Goal: Find specific page/section: Find specific page/section

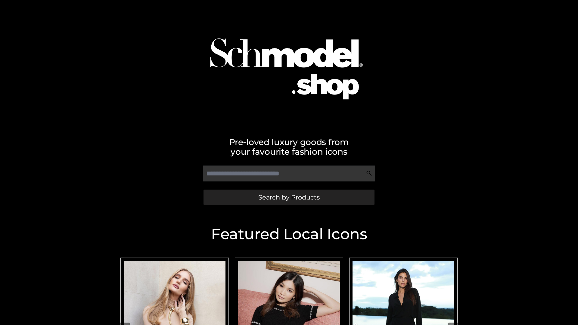
click at [289, 197] on span "Search by Products" at bounding box center [288, 197] width 61 height 6
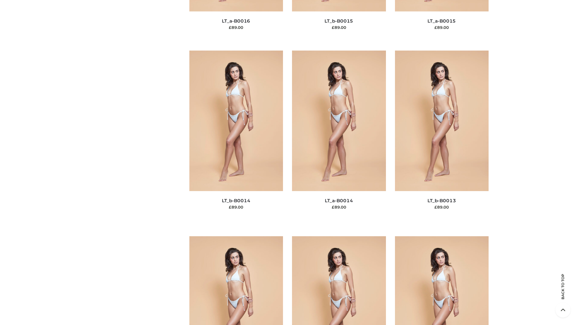
scroll to position [2705, 0]
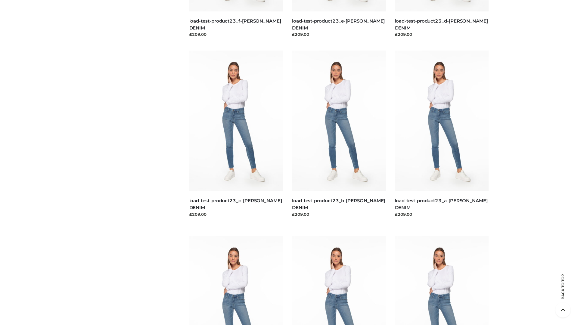
scroll to position [528, 0]
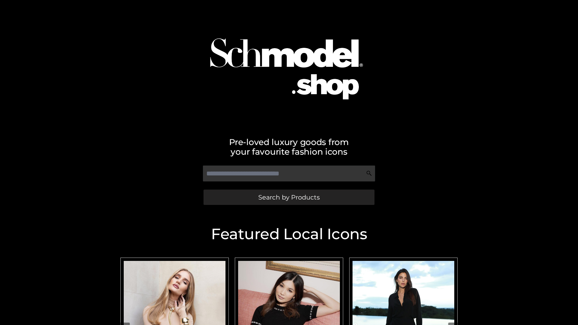
click at [289, 197] on span "Search by Products" at bounding box center [288, 197] width 61 height 6
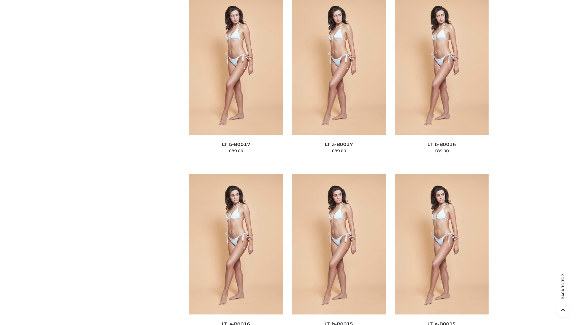
scroll to position [1980, 0]
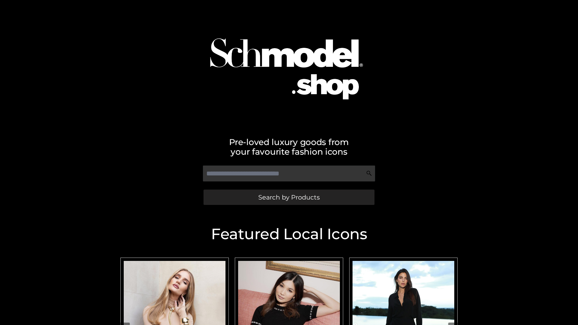
click at [289, 197] on span "Search by Products" at bounding box center [288, 197] width 61 height 6
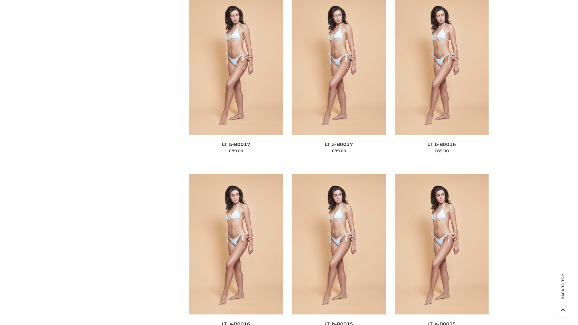
scroll to position [1980, 0]
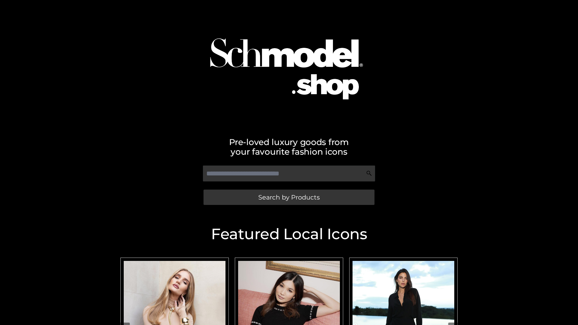
click at [289, 197] on span "Search by Products" at bounding box center [288, 197] width 61 height 6
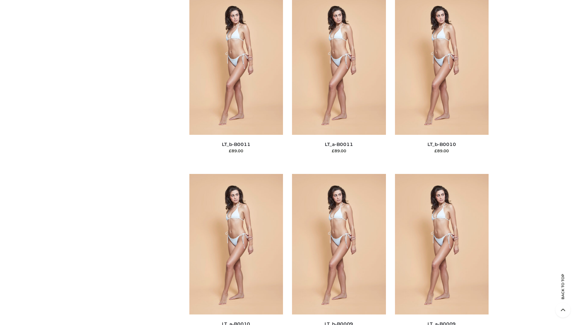
scroll to position [2705, 0]
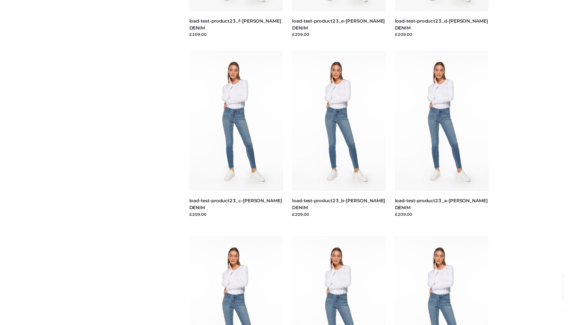
scroll to position [528, 0]
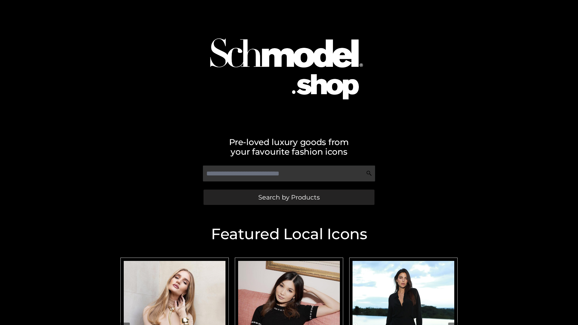
click at [289, 197] on span "Search by Products" at bounding box center [288, 197] width 61 height 6
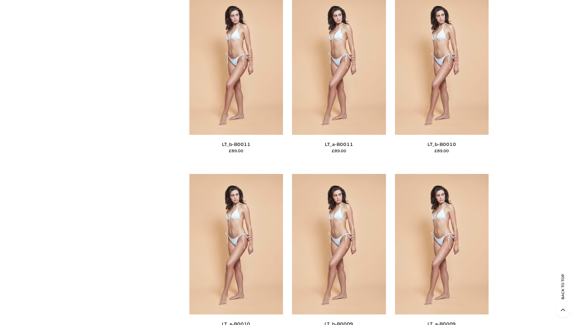
scroll to position [2705, 0]
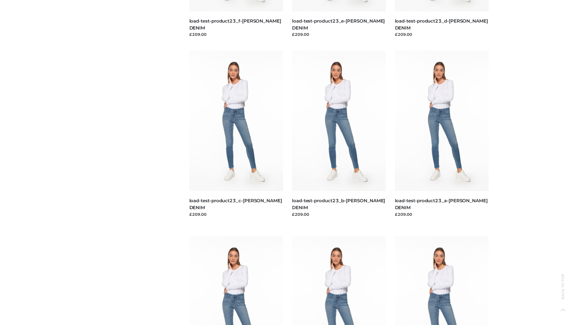
scroll to position [528, 0]
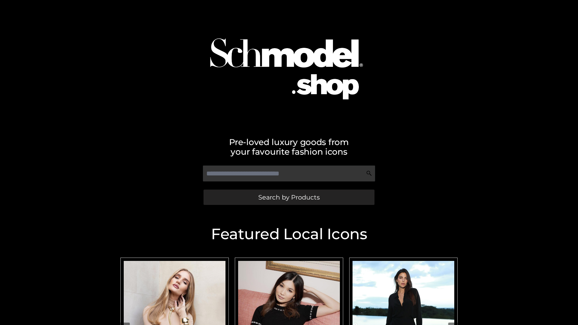
click at [289, 197] on span "Search by Products" at bounding box center [288, 197] width 61 height 6
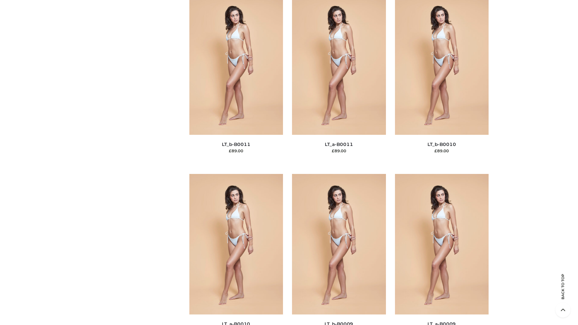
scroll to position [2705, 0]
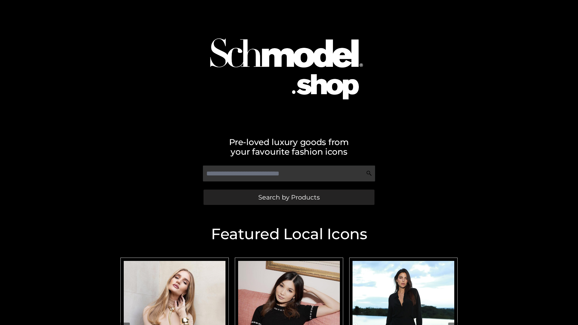
click at [289, 197] on span "Search by Products" at bounding box center [288, 197] width 61 height 6
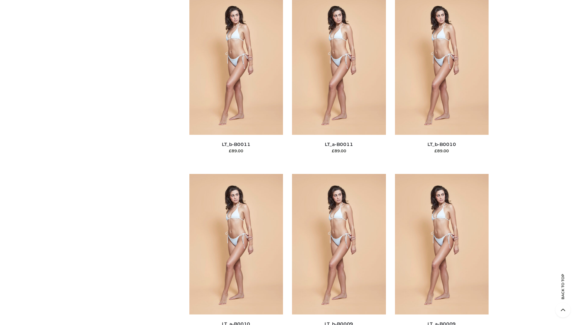
scroll to position [2705, 0]
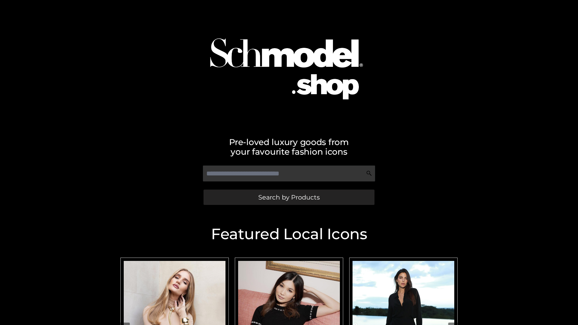
click at [289, 197] on span "Search by Products" at bounding box center [288, 197] width 61 height 6
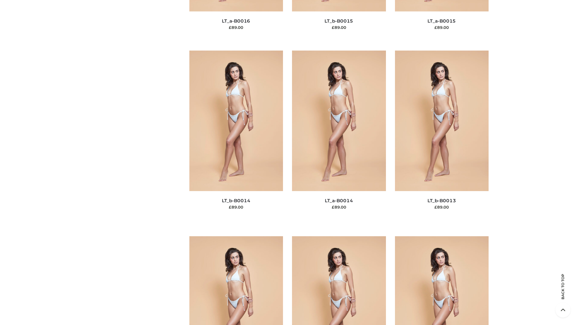
scroll to position [2142, 0]
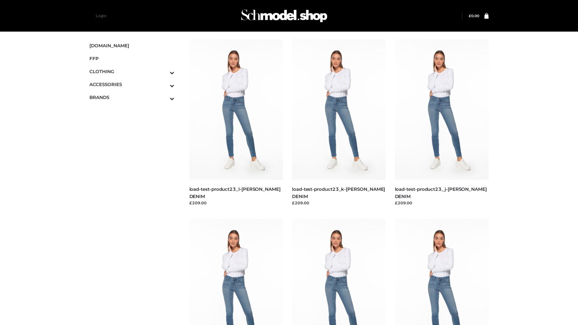
scroll to position [528, 0]
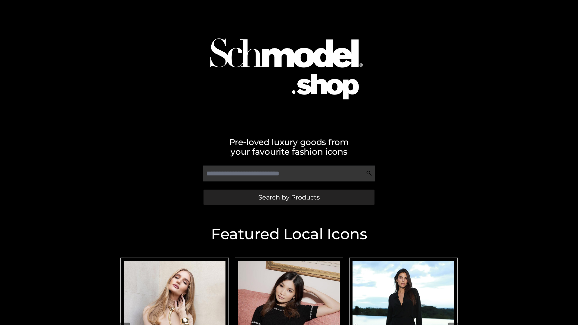
click at [289, 197] on span "Search by Products" at bounding box center [288, 197] width 61 height 6
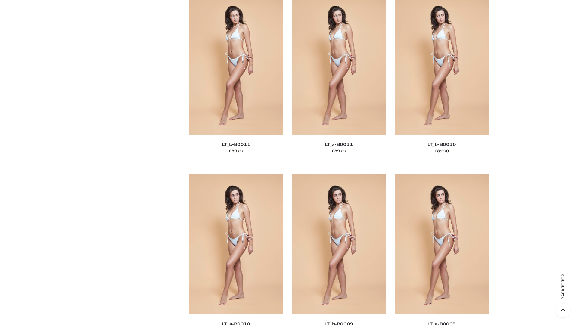
scroll to position [2705, 0]
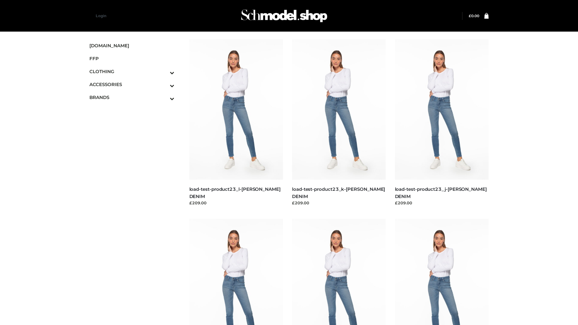
scroll to position [528, 0]
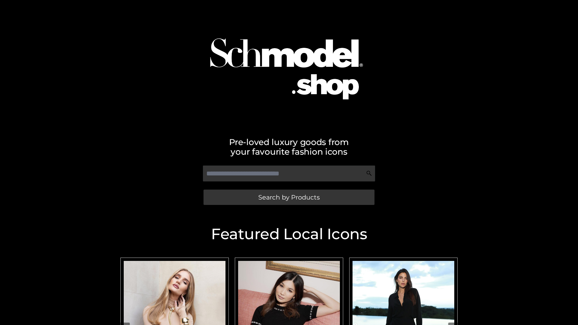
click at [289, 197] on span "Search by Products" at bounding box center [288, 197] width 61 height 6
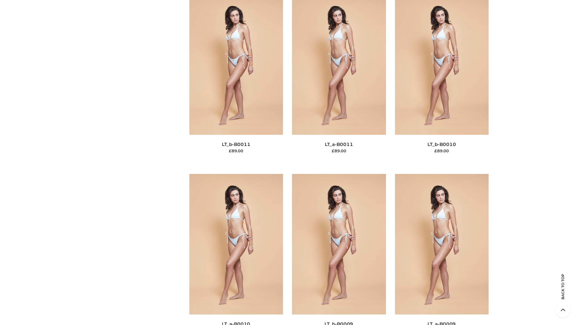
scroll to position [2705, 0]
